Goal: Transaction & Acquisition: Download file/media

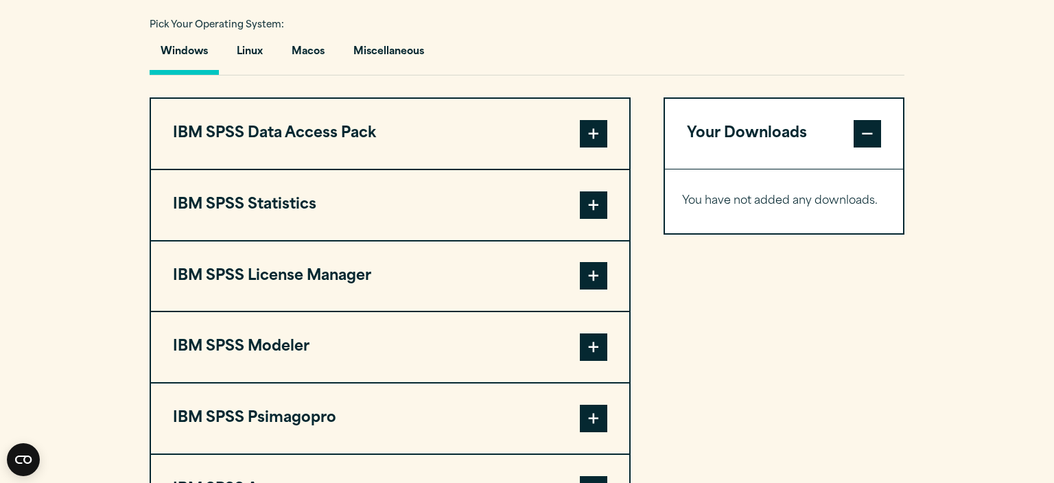
scroll to position [1014, 0]
click at [600, 202] on span at bounding box center [593, 204] width 27 height 27
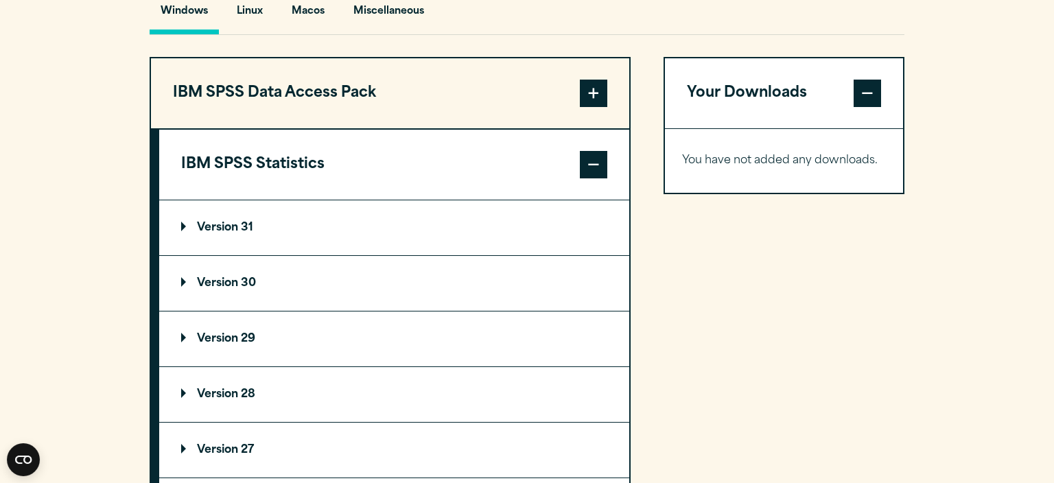
scroll to position [1087, 0]
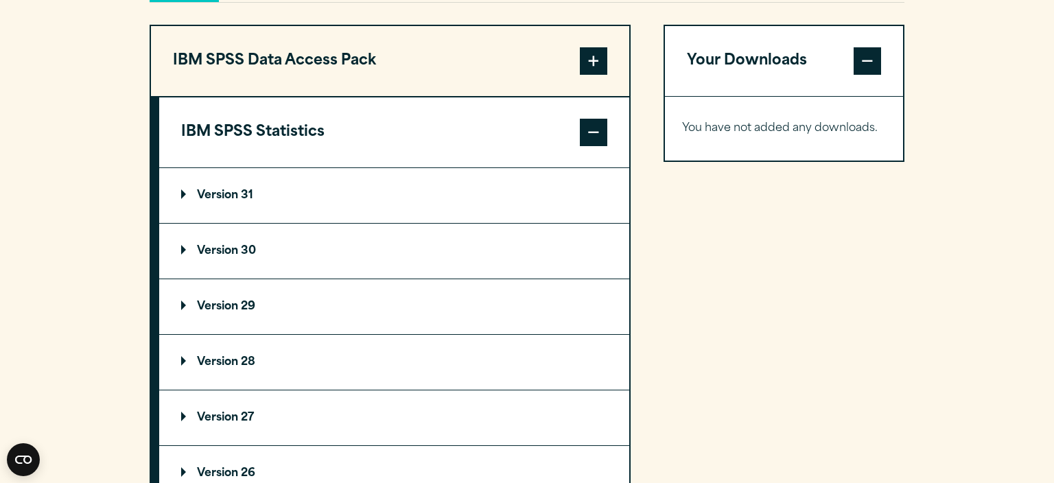
click at [189, 252] on p "Version 30" at bounding box center [218, 251] width 75 height 11
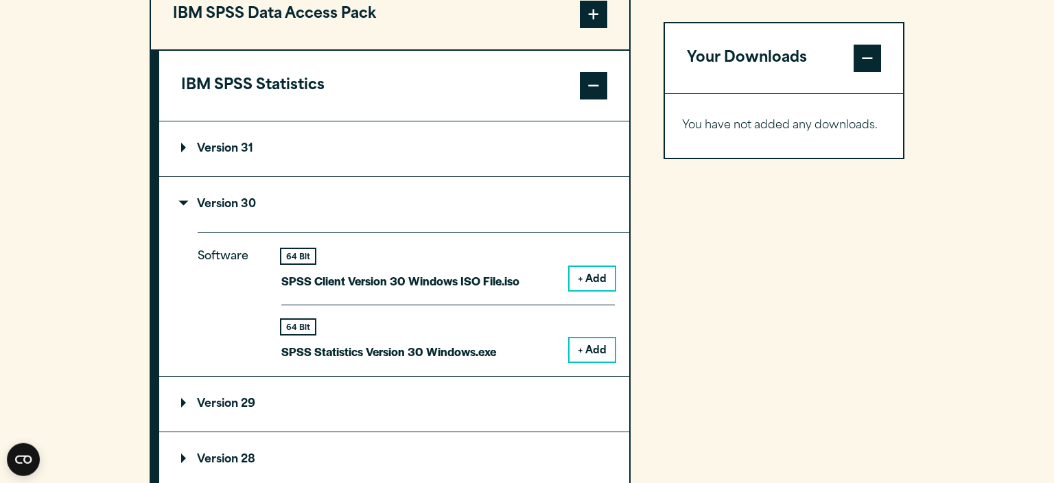
scroll to position [1159, 0]
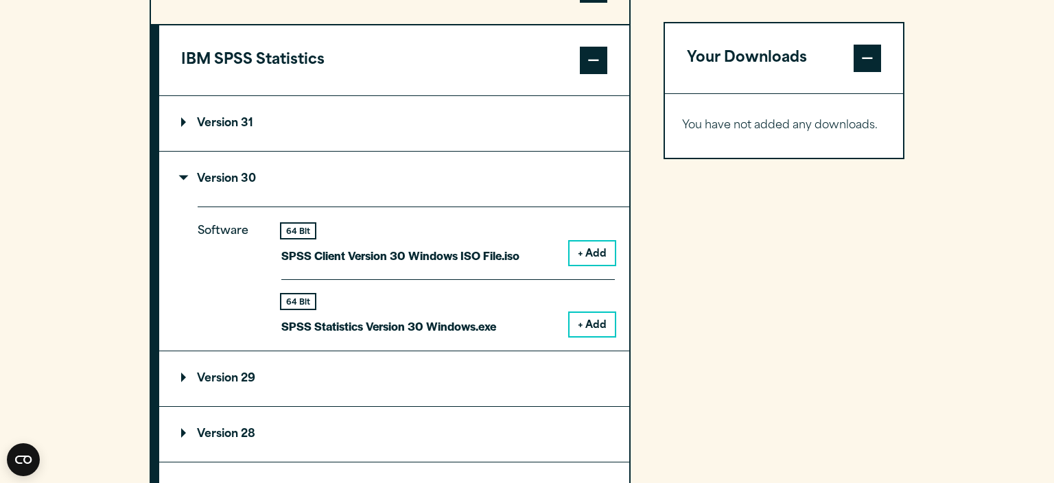
click at [602, 323] on button "+ Add" at bounding box center [591, 324] width 45 height 23
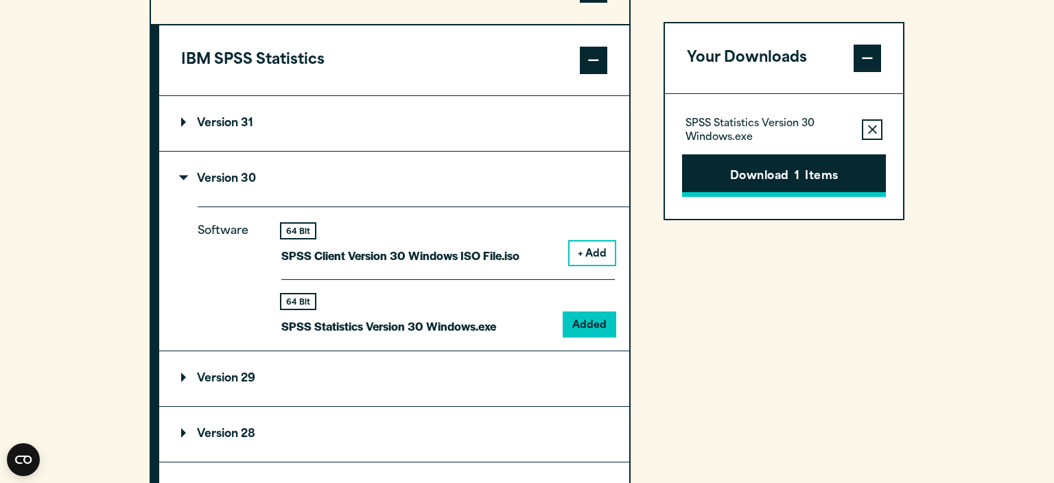
click at [789, 166] on button "Download 1 Items" at bounding box center [784, 175] width 204 height 43
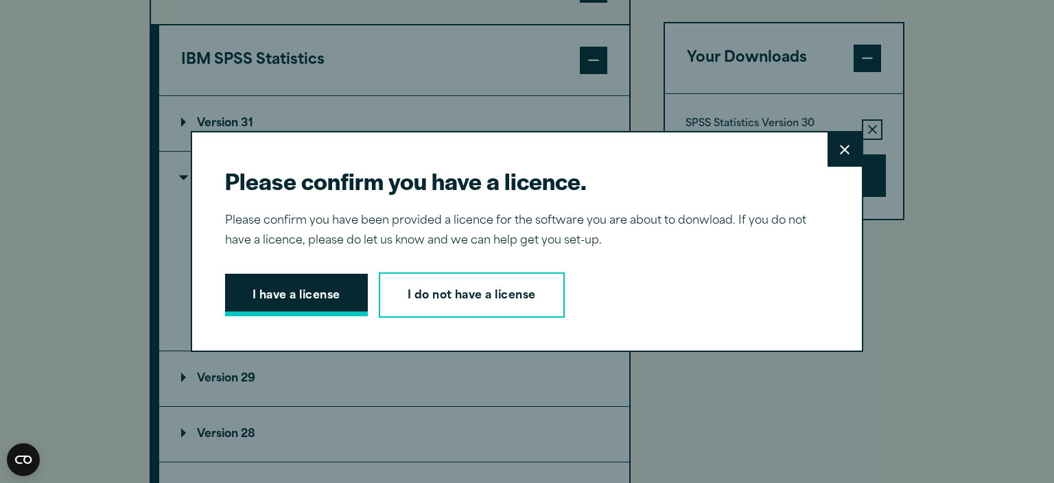
click at [309, 301] on button "I have a license" at bounding box center [296, 295] width 143 height 43
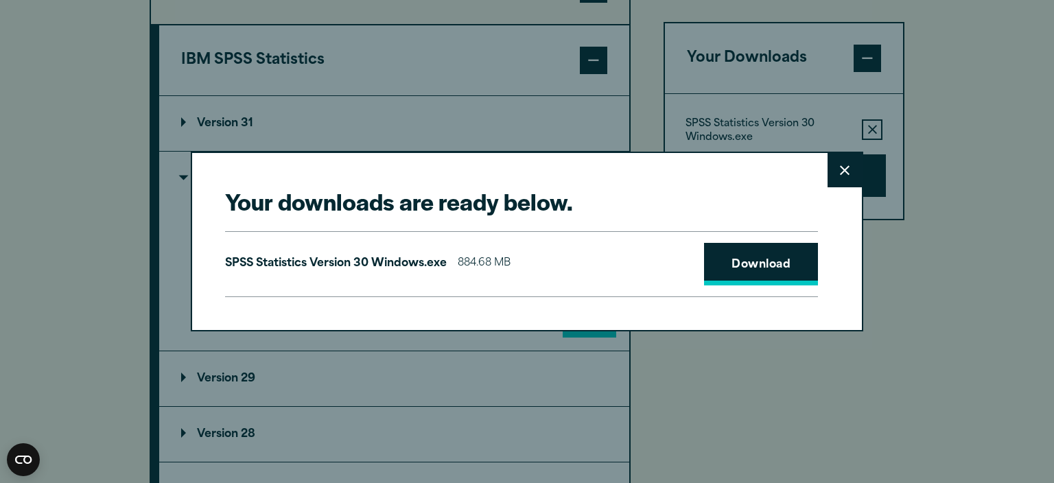
click at [759, 270] on link "Download" at bounding box center [761, 264] width 114 height 43
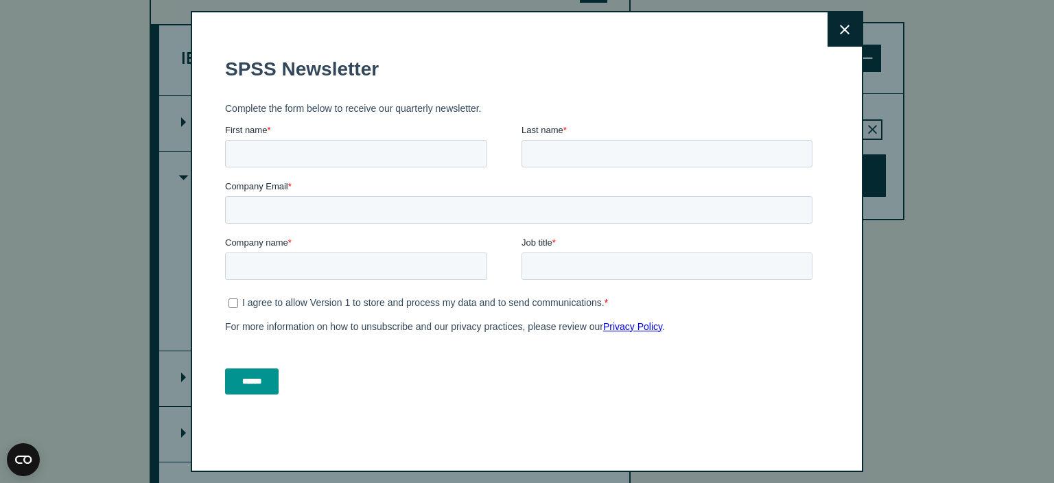
click at [841, 23] on button "Close" at bounding box center [844, 29] width 34 height 34
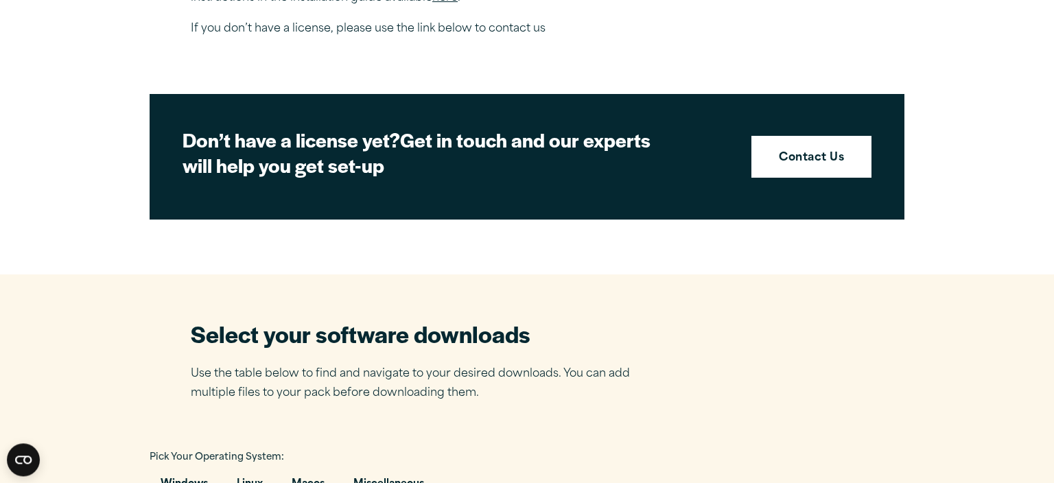
scroll to position [507, 0]
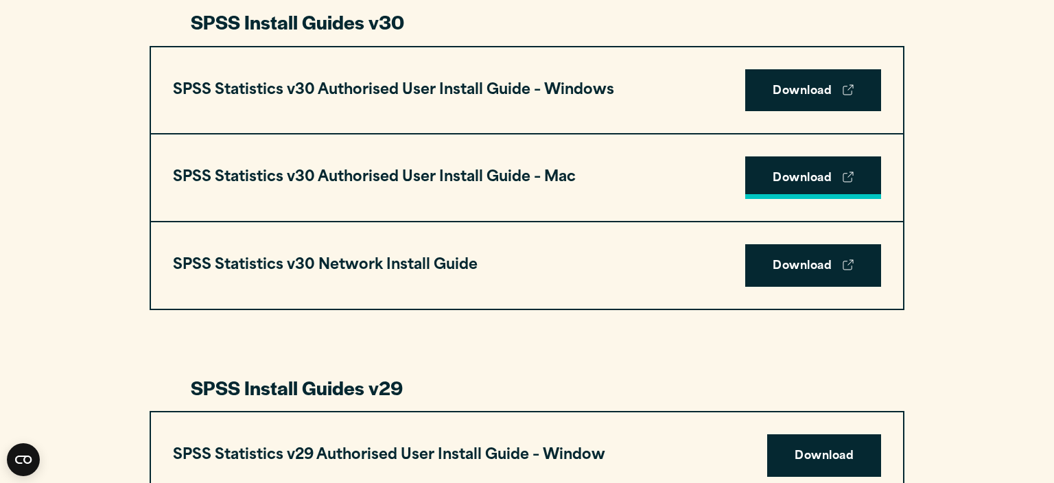
scroll to position [1232, 0]
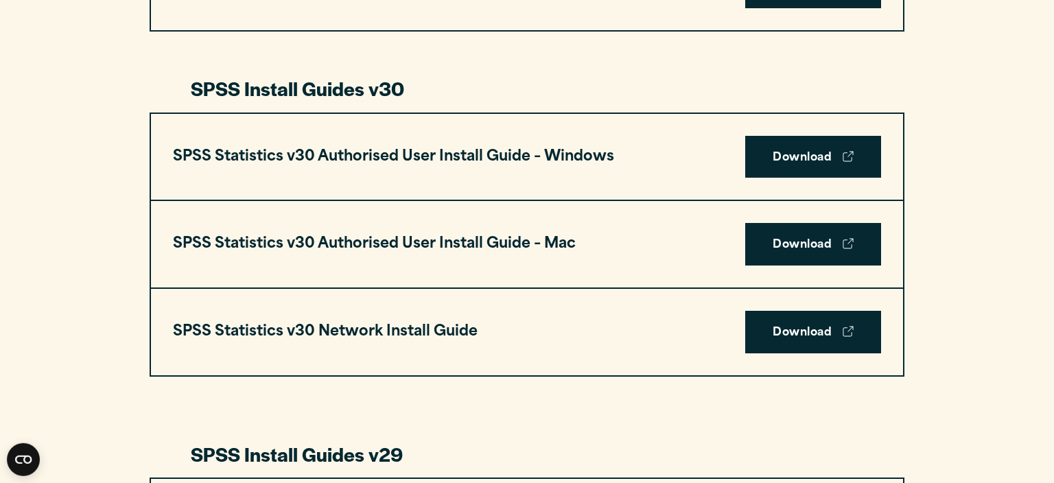
scroll to position [869, 0]
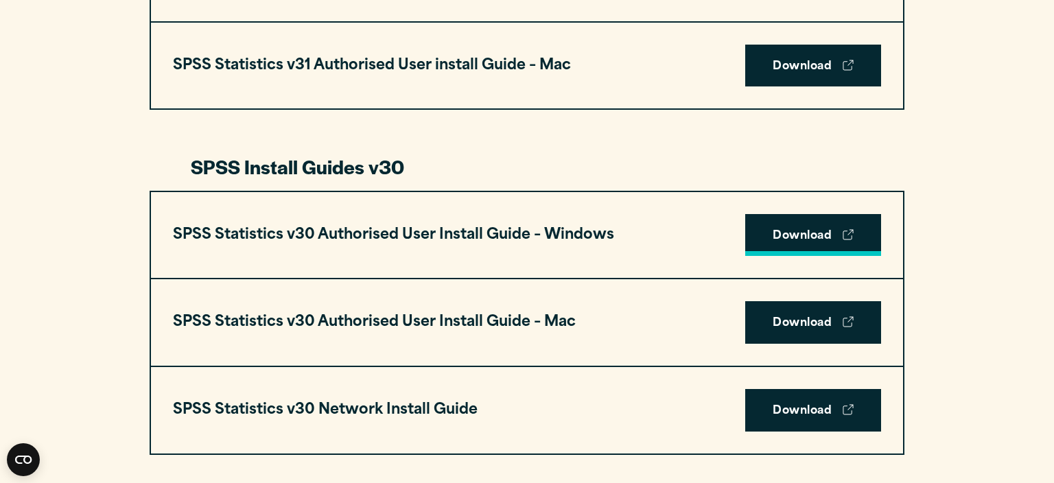
click at [808, 221] on link "Download" at bounding box center [813, 235] width 136 height 43
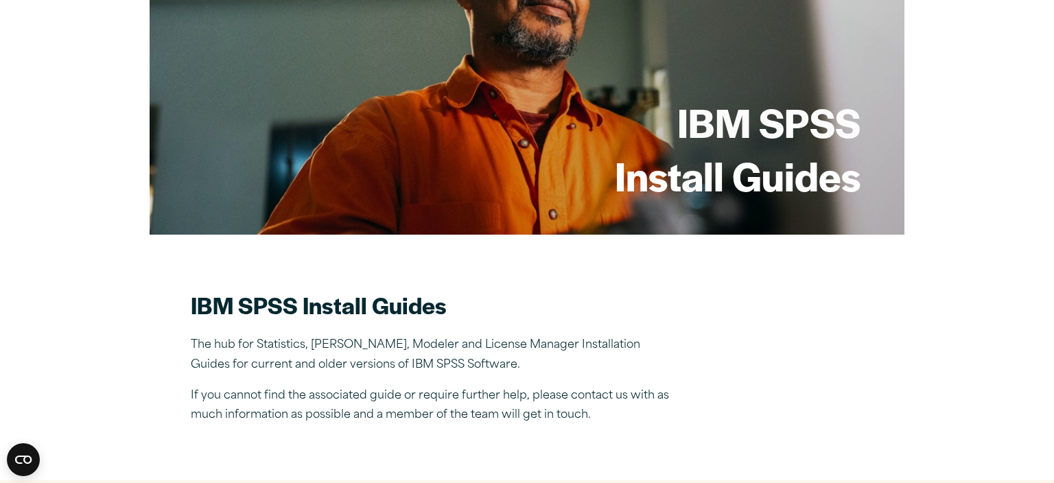
scroll to position [434, 0]
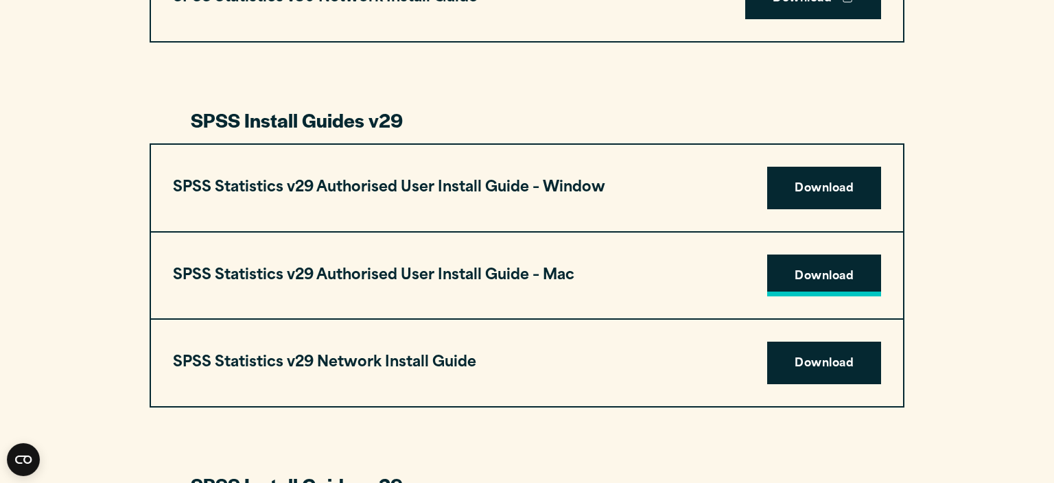
scroll to position [1304, 0]
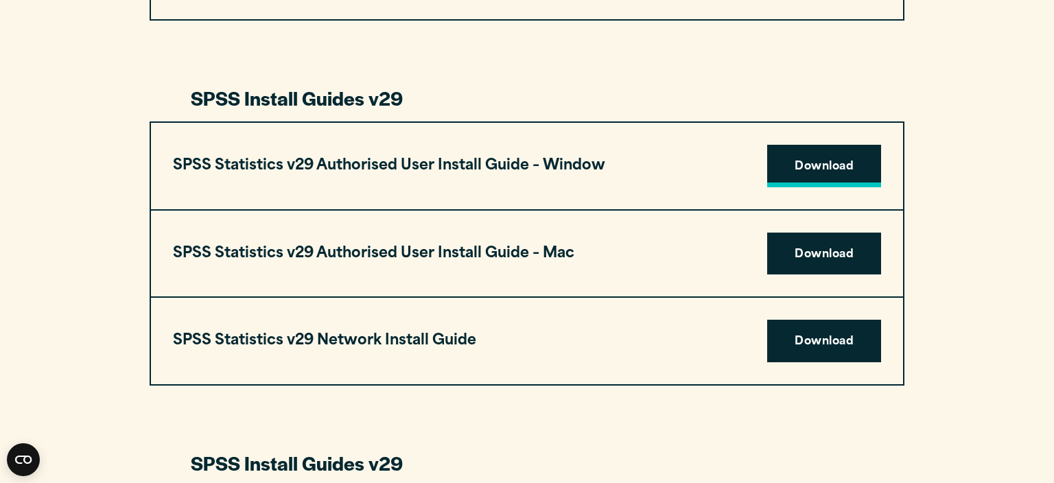
click at [790, 169] on link "Download" at bounding box center [824, 166] width 114 height 43
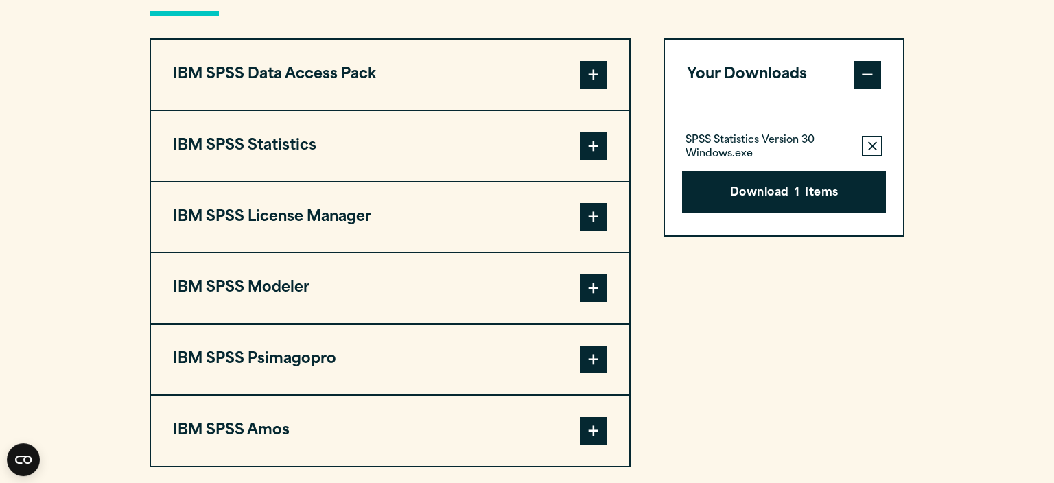
scroll to position [1159, 0]
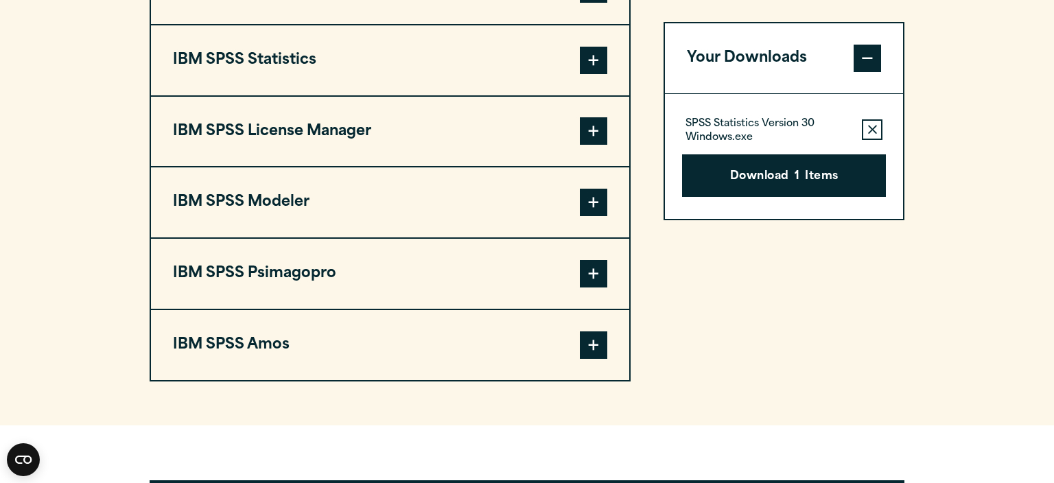
click at [299, 339] on button "IBM SPSS Amos" at bounding box center [390, 345] width 478 height 70
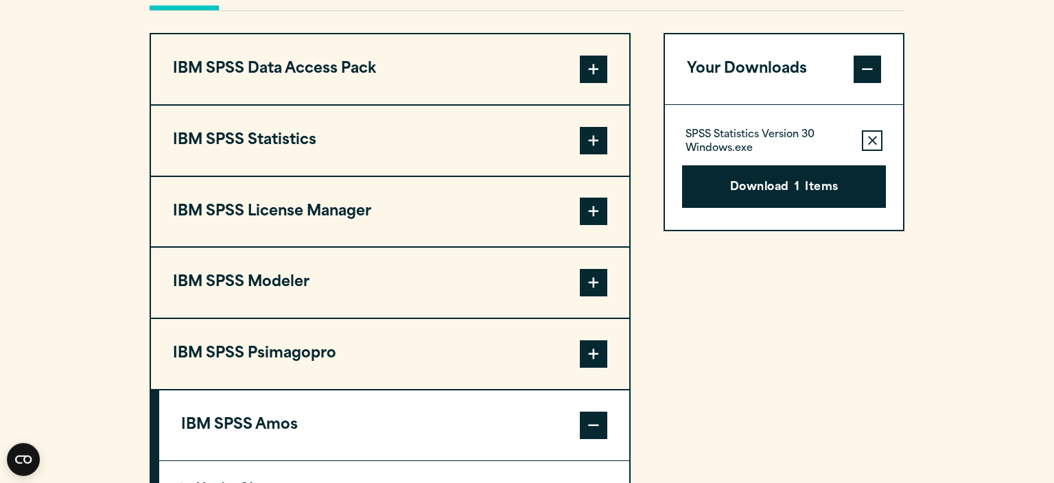
scroll to position [1014, 0]
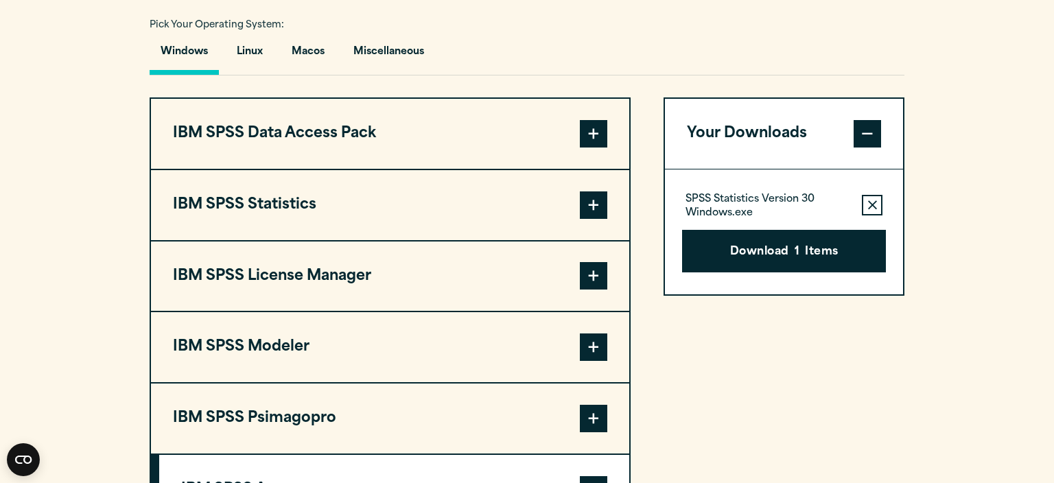
click at [298, 202] on button "IBM SPSS Statistics" at bounding box center [390, 205] width 478 height 70
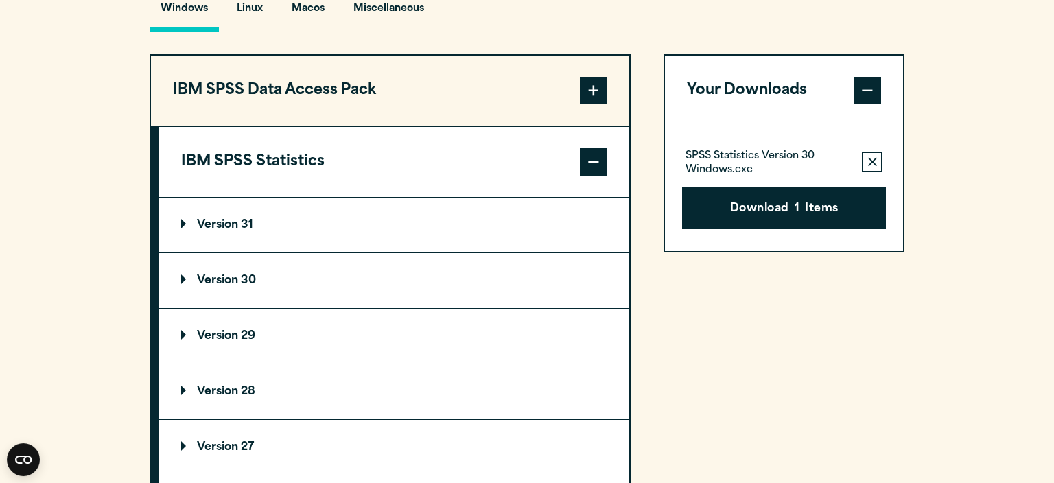
scroll to position [1087, 0]
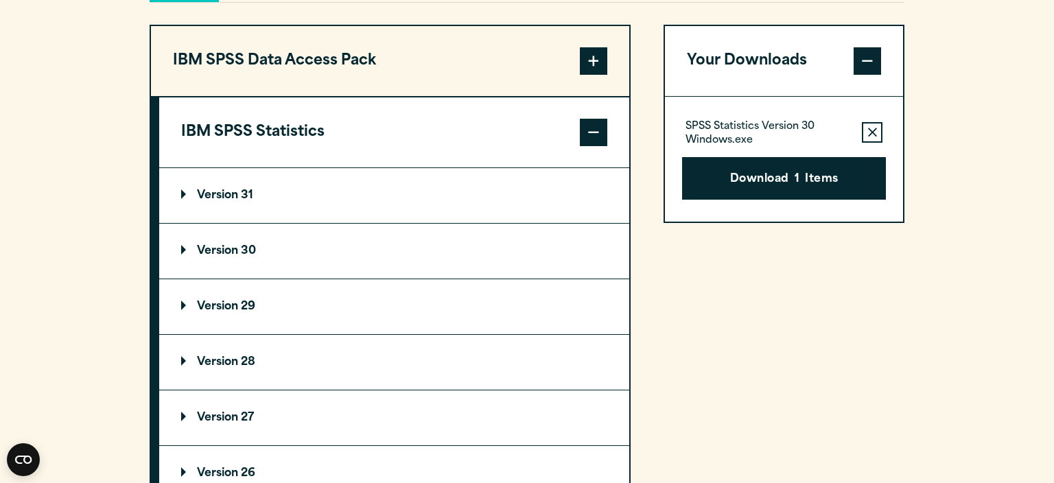
click at [183, 304] on summary "Version 29" at bounding box center [394, 306] width 470 height 55
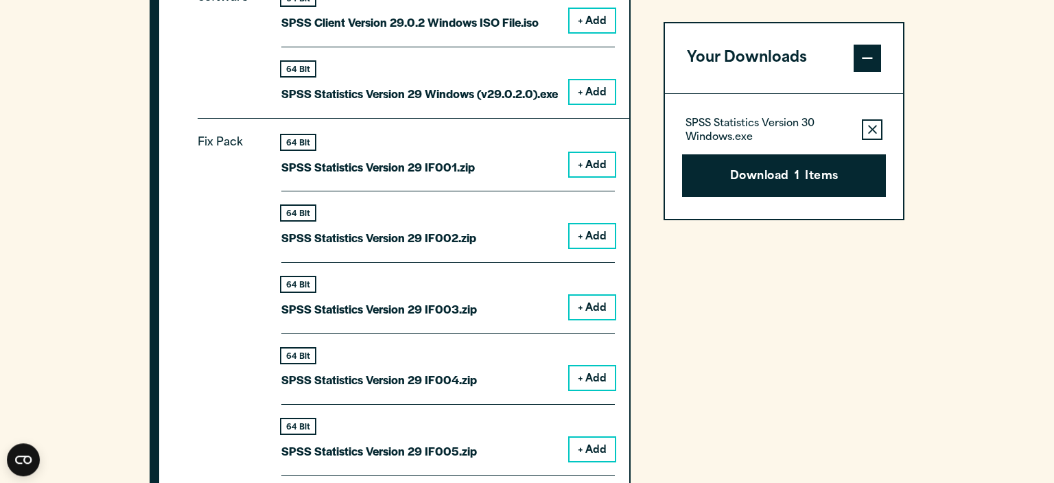
scroll to position [1376, 0]
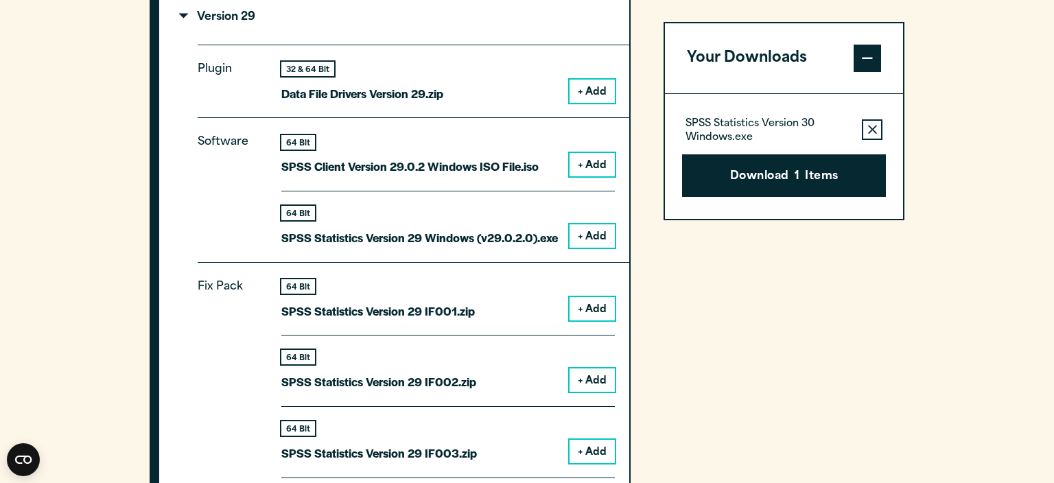
click at [585, 237] on button "+ Add" at bounding box center [591, 235] width 45 height 23
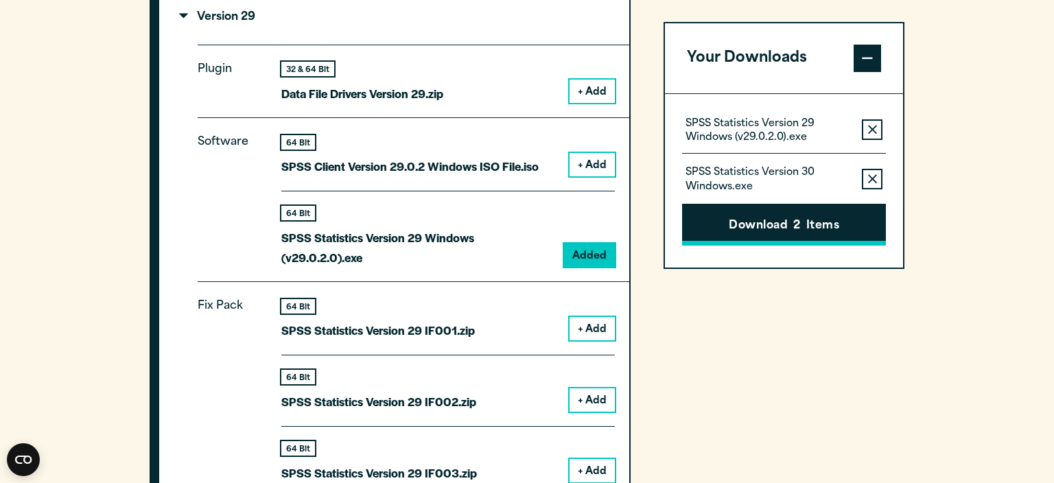
click at [753, 222] on button "Download 2 Items" at bounding box center [784, 225] width 204 height 43
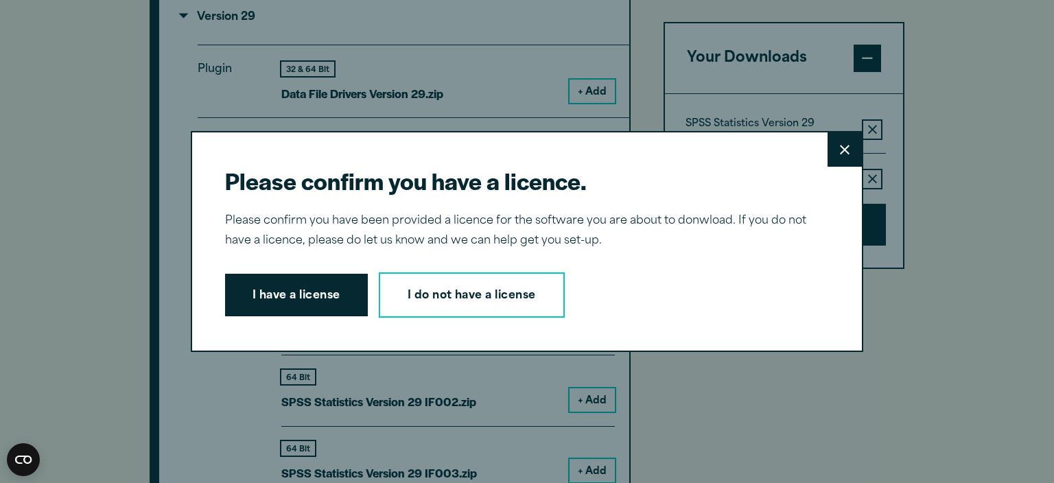
click at [849, 140] on button "Close" at bounding box center [844, 149] width 34 height 34
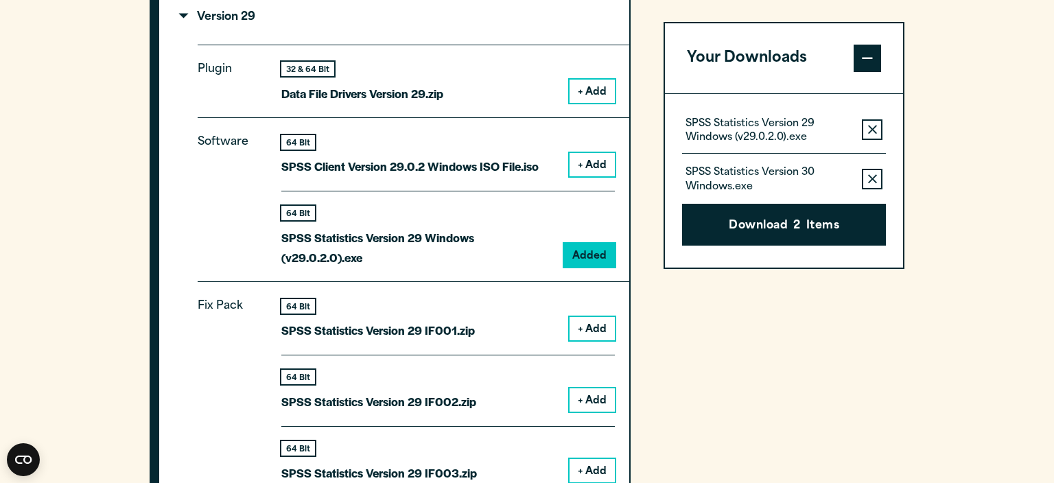
click at [871, 174] on button "Remove this item from your software download list" at bounding box center [872, 179] width 21 height 21
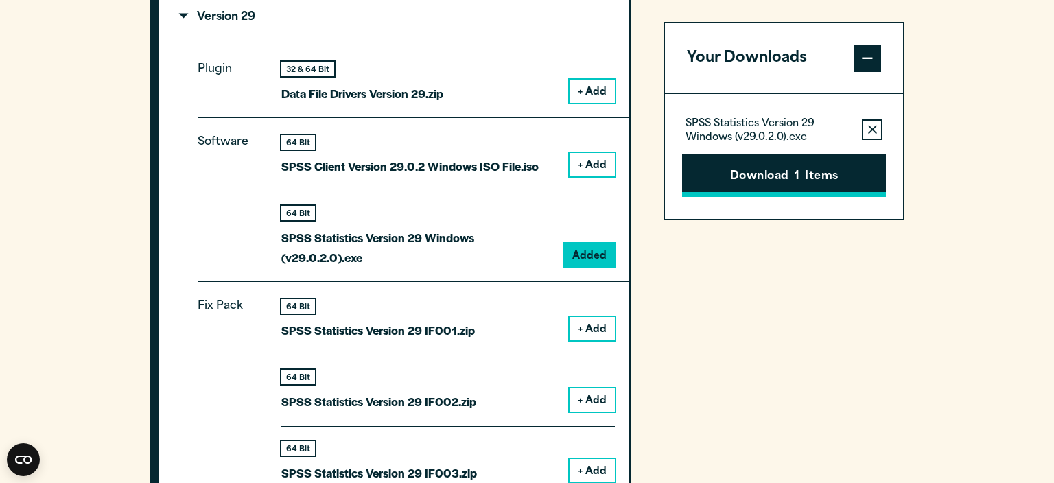
click at [770, 177] on button "Download 1 Items" at bounding box center [784, 175] width 204 height 43
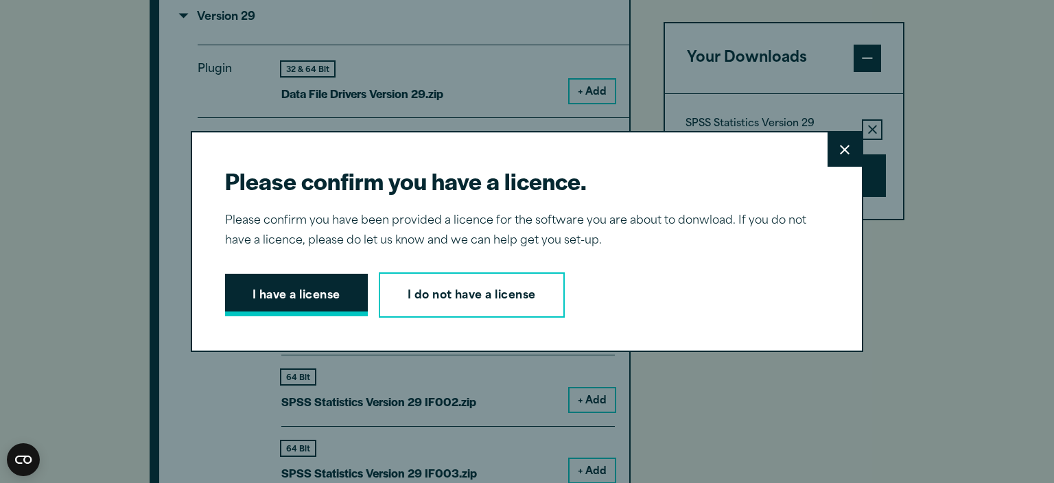
click at [307, 292] on button "I have a license" at bounding box center [296, 295] width 143 height 43
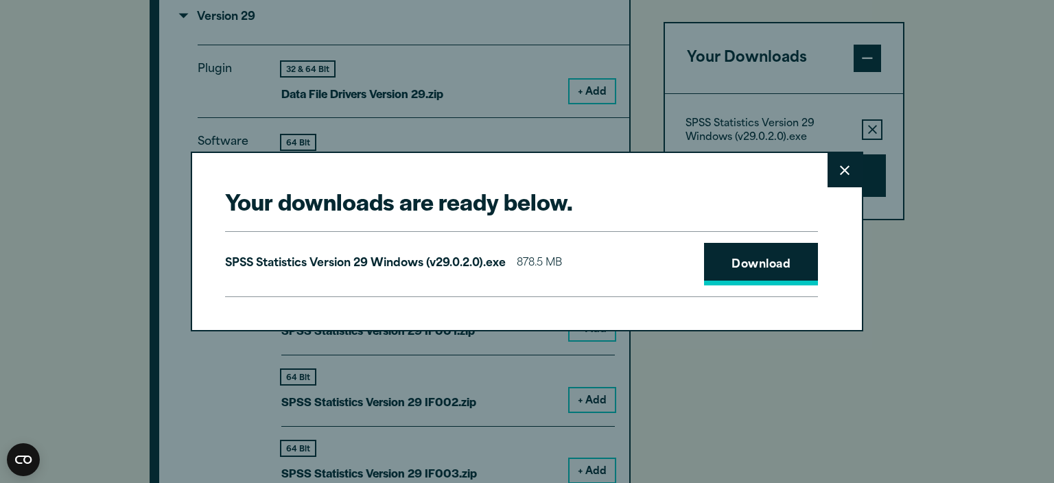
click at [759, 268] on link "Download" at bounding box center [761, 264] width 114 height 43
click at [845, 165] on button "Close" at bounding box center [844, 170] width 34 height 34
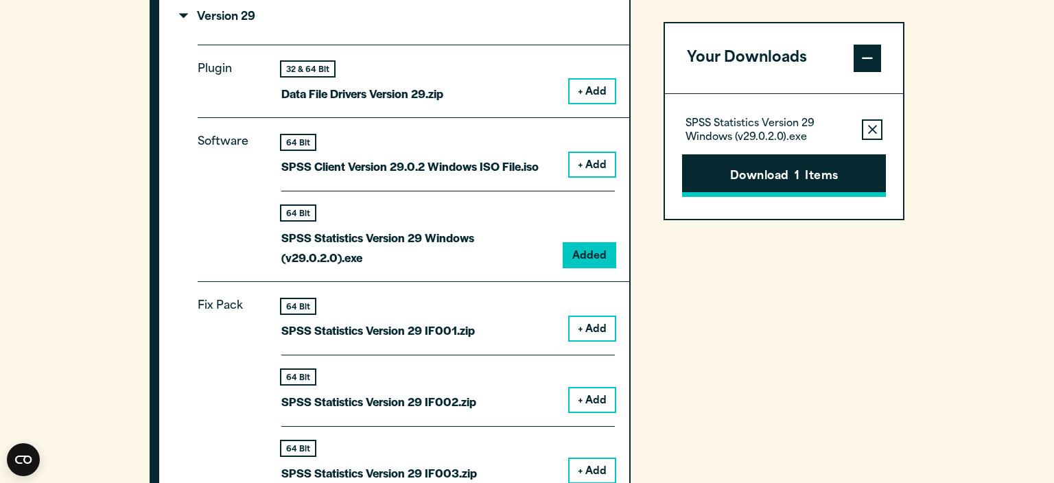
click at [775, 175] on button "Download 1 Items" at bounding box center [784, 175] width 204 height 43
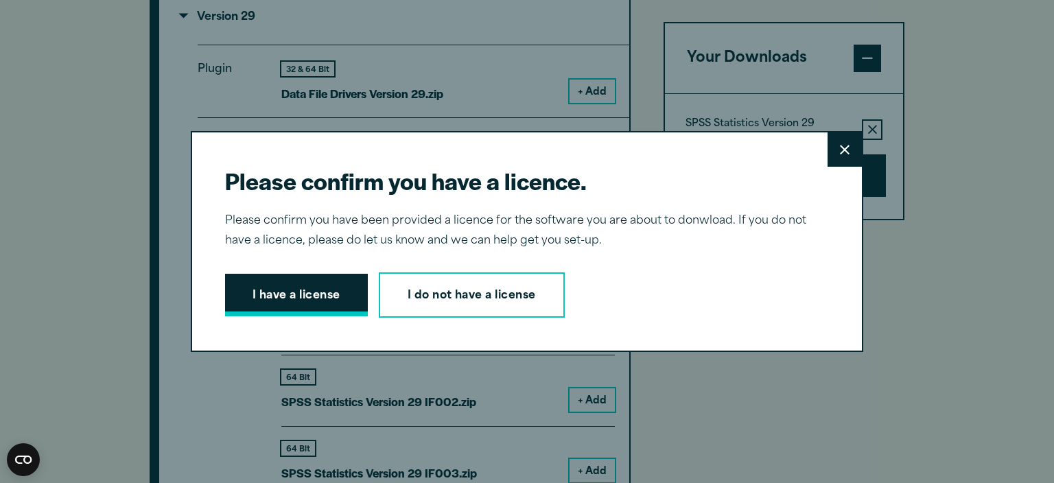
click at [325, 301] on button "I have a license" at bounding box center [296, 295] width 143 height 43
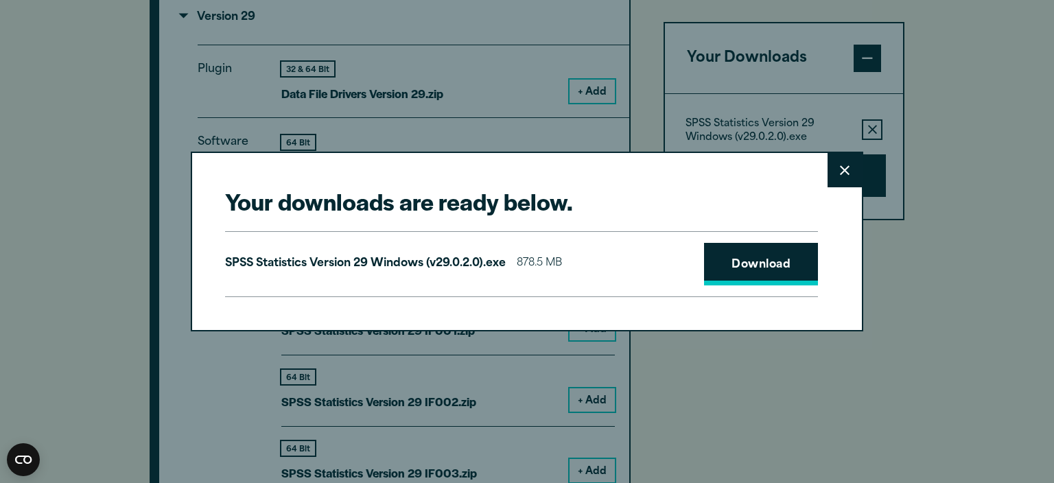
click at [769, 271] on link "Download" at bounding box center [761, 264] width 114 height 43
click at [903, 292] on div "Your downloads are ready below. Close SPSS Statistics Version 29 Windows (v29.0…" at bounding box center [527, 241] width 1054 height 483
